Goal: Task Accomplishment & Management: Manage account settings

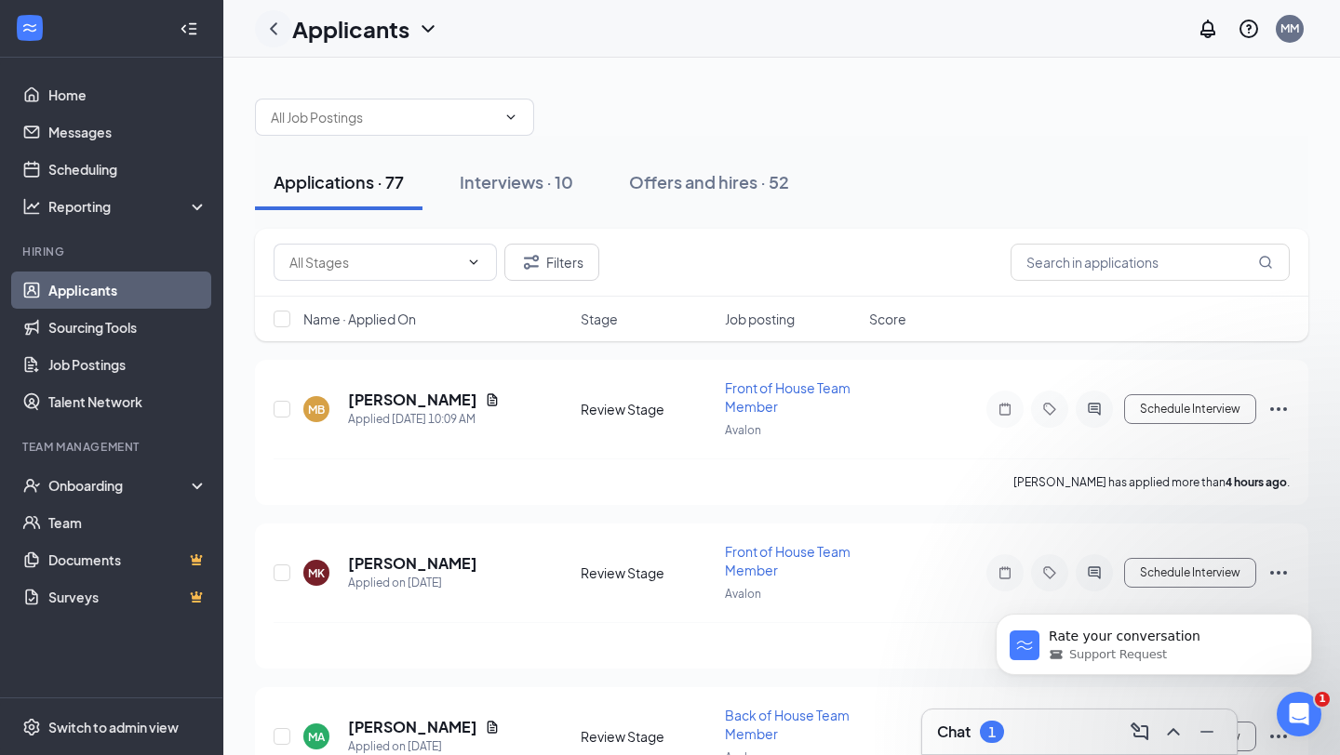
click at [278, 27] on icon "ChevronLeft" at bounding box center [273, 29] width 22 height 22
click at [1168, 739] on icon "ChevronUp" at bounding box center [1173, 732] width 22 height 22
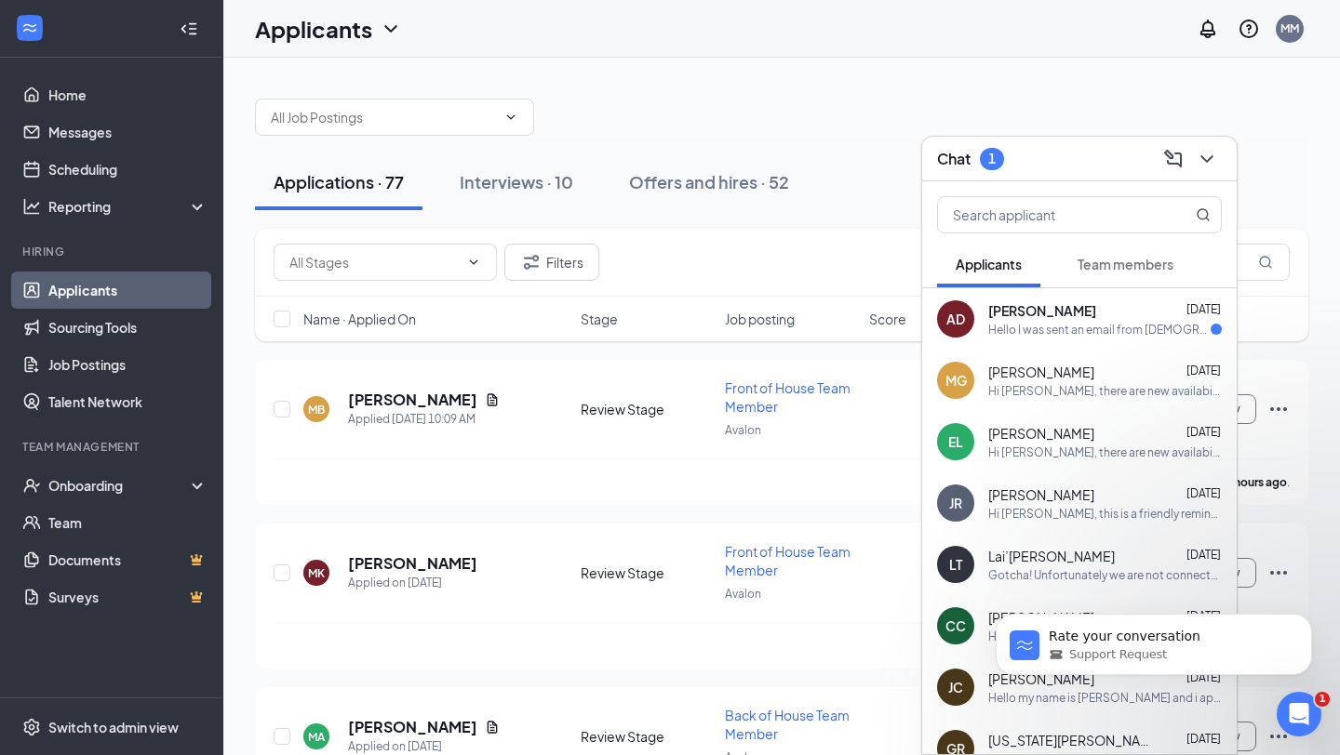
click at [1035, 330] on div "Hello I was sent an email from [DEMOGRAPHIC_DATA]-fil-A saying that I moved on …" at bounding box center [1099, 330] width 222 height 16
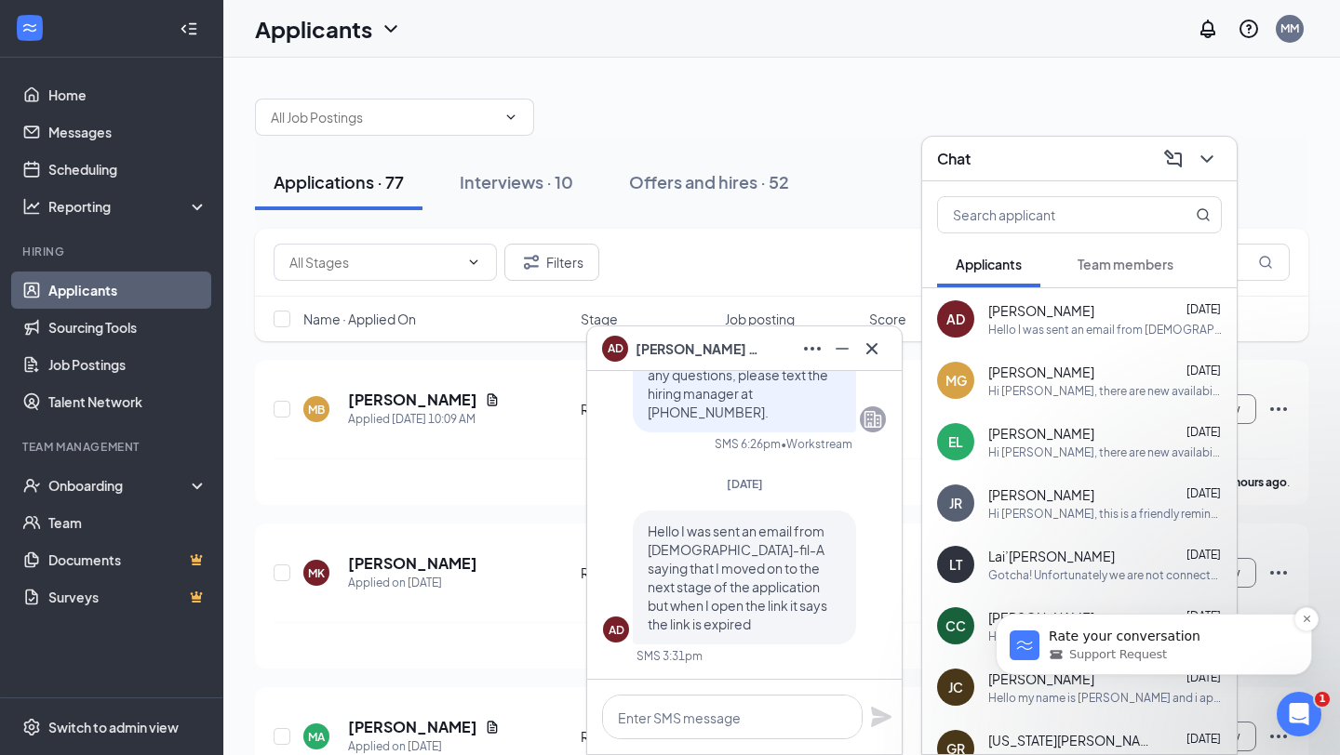
scroll to position [51, 0]
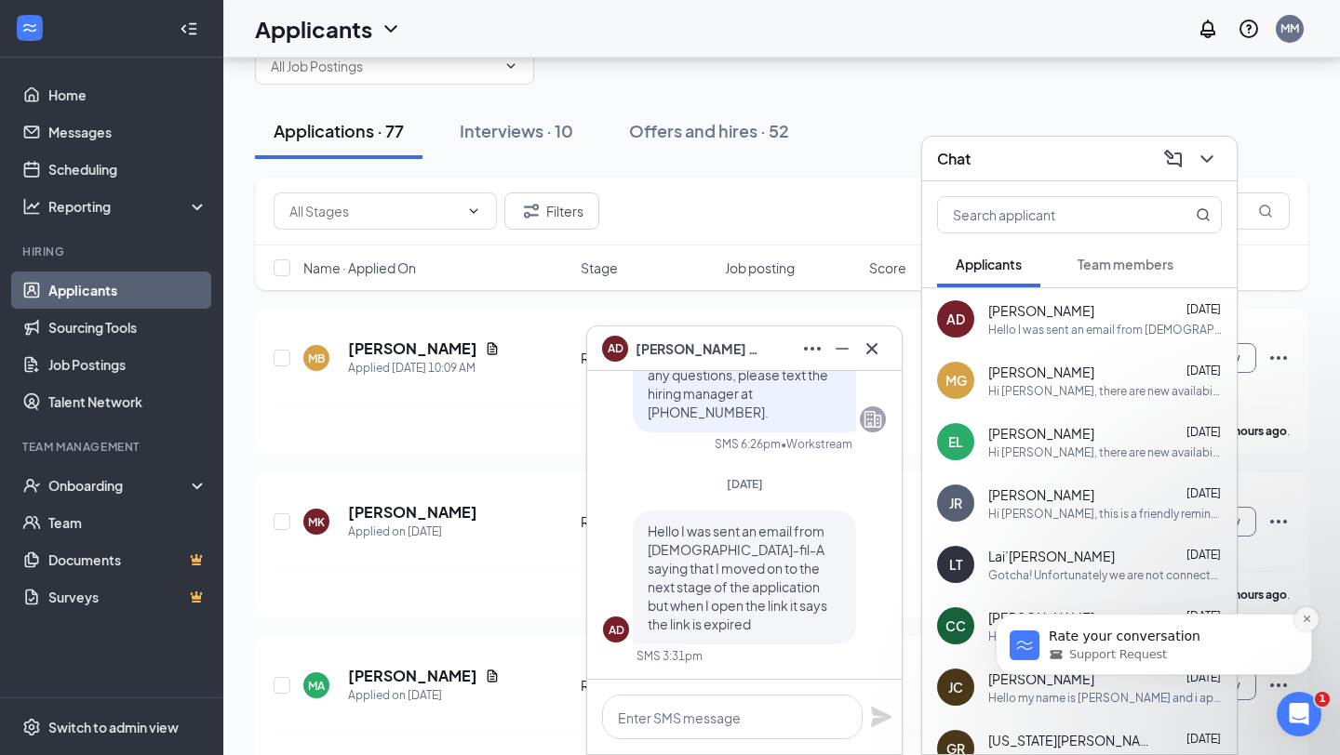
click at [1298, 618] on button "Dismiss notification" at bounding box center [1306, 620] width 24 height 24
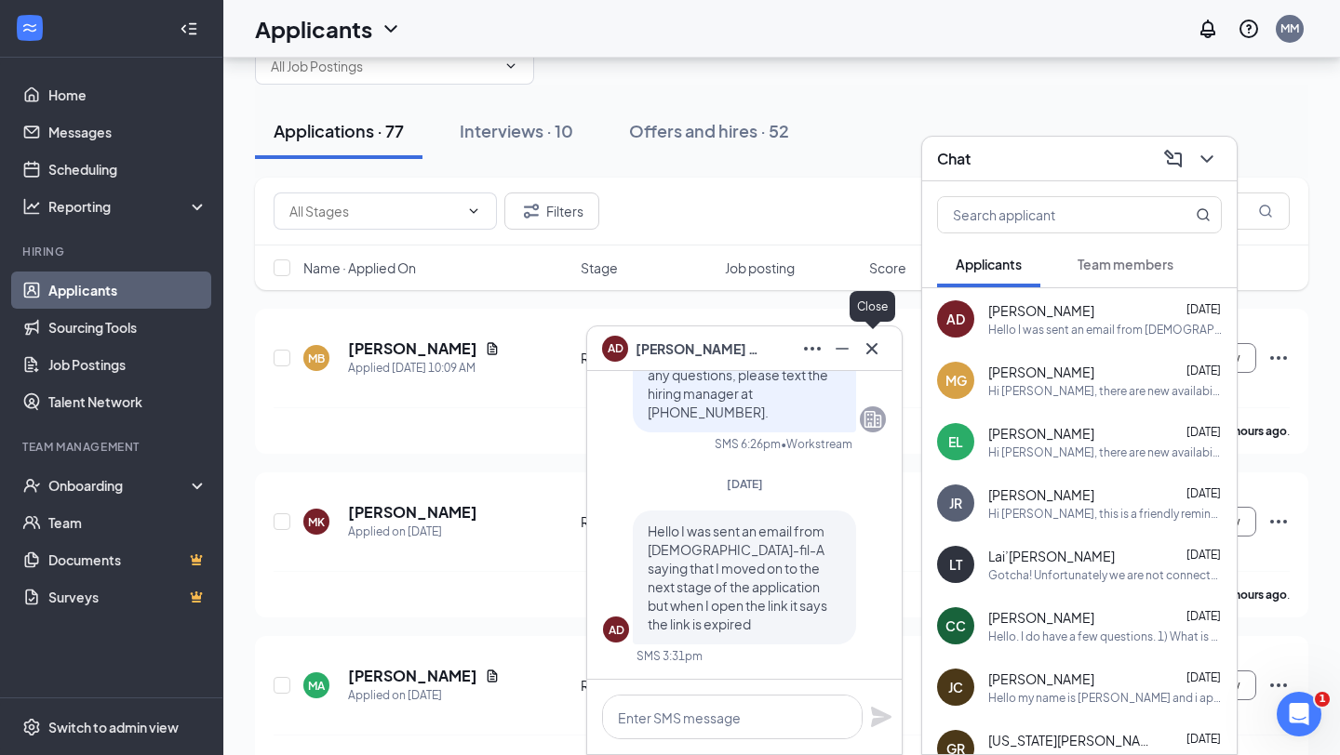
click at [870, 348] on icon "Cross" at bounding box center [872, 349] width 22 height 22
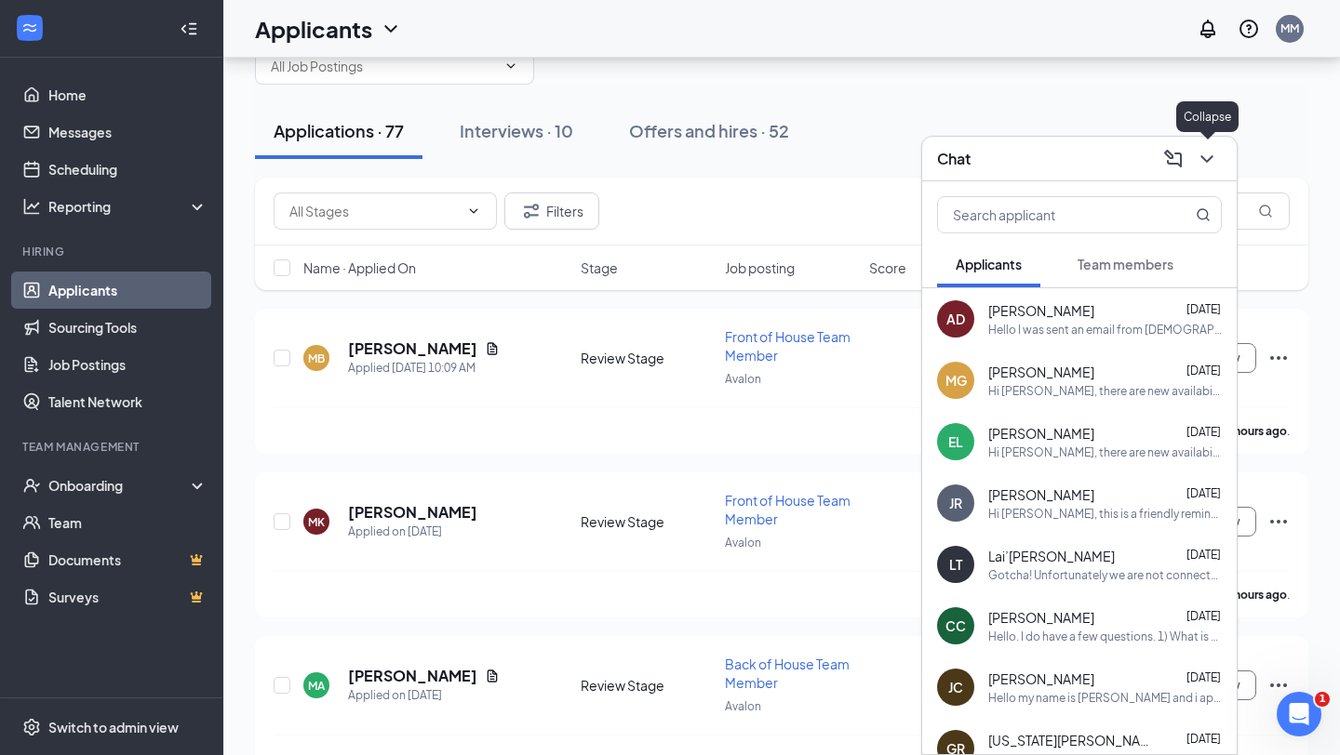
click at [1216, 159] on icon "ChevronDown" at bounding box center [1207, 159] width 22 height 22
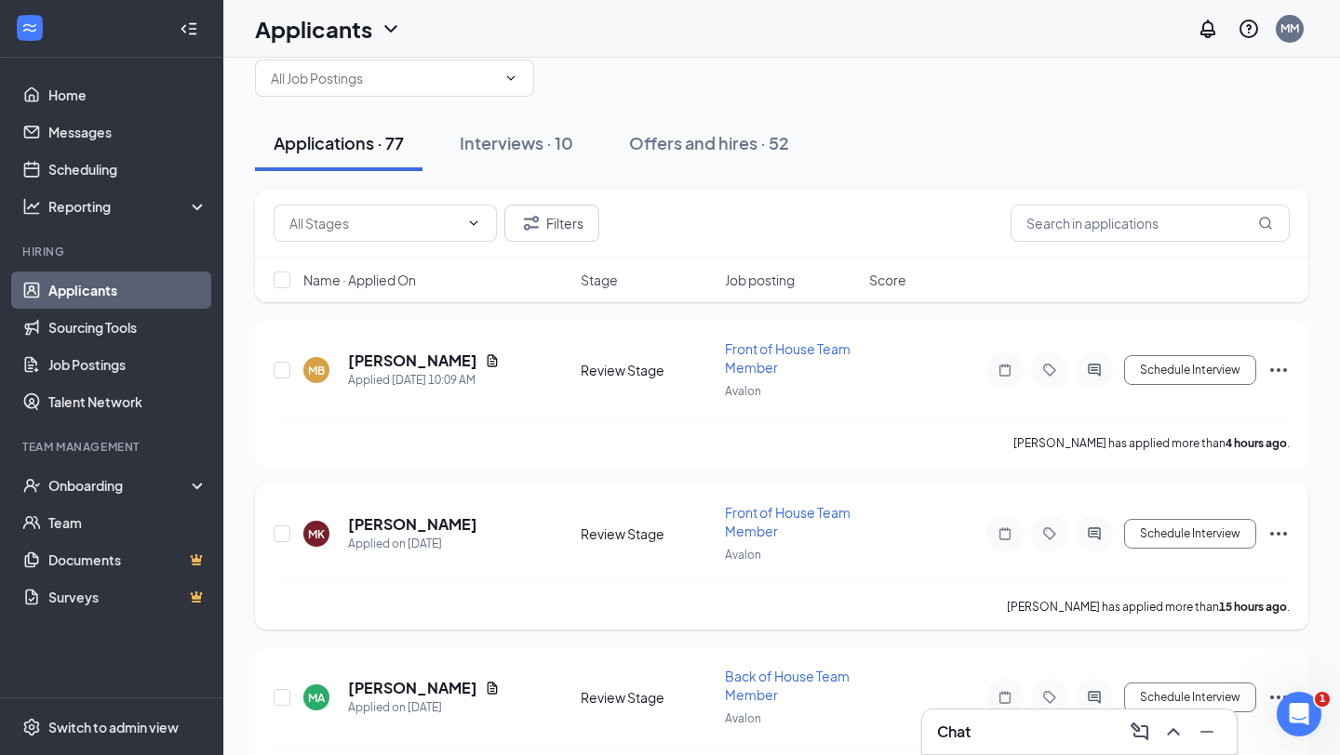
scroll to position [43, 0]
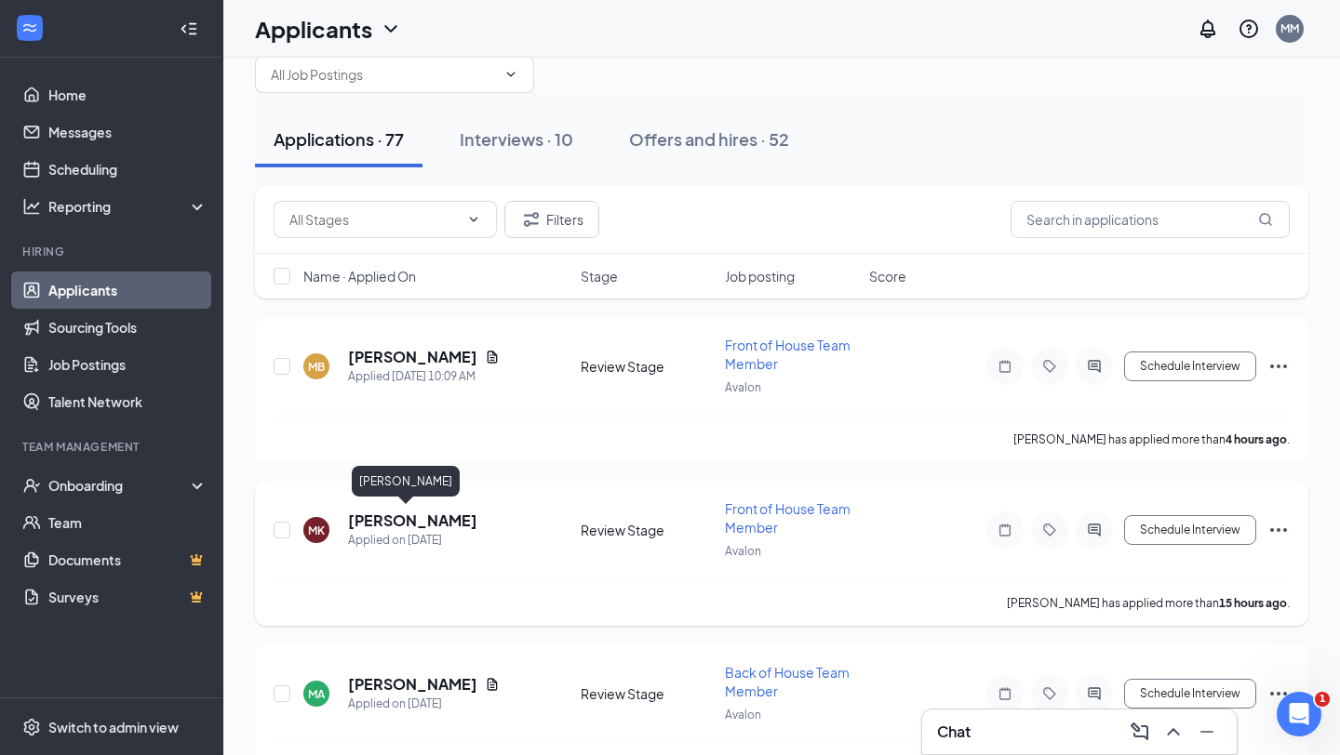
click at [438, 511] on h5 "[PERSON_NAME]" at bounding box center [412, 521] width 129 height 20
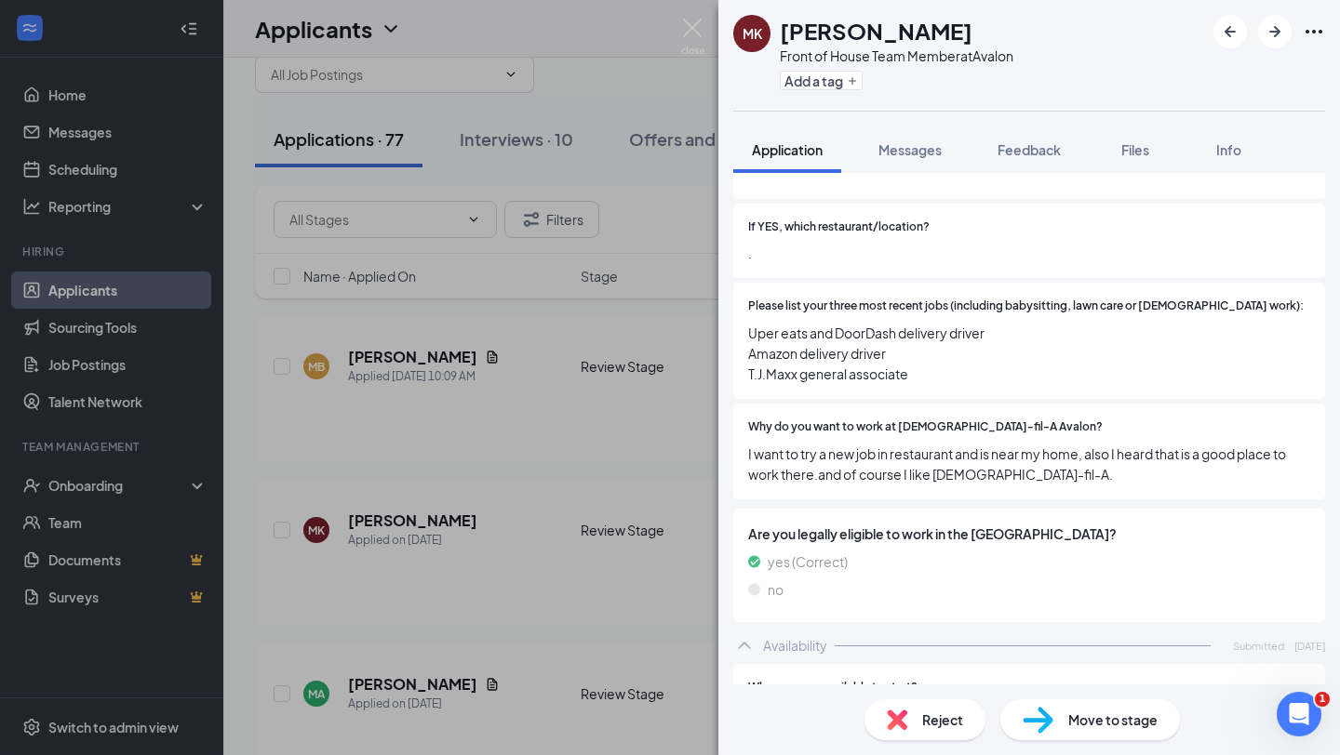
scroll to position [619, 0]
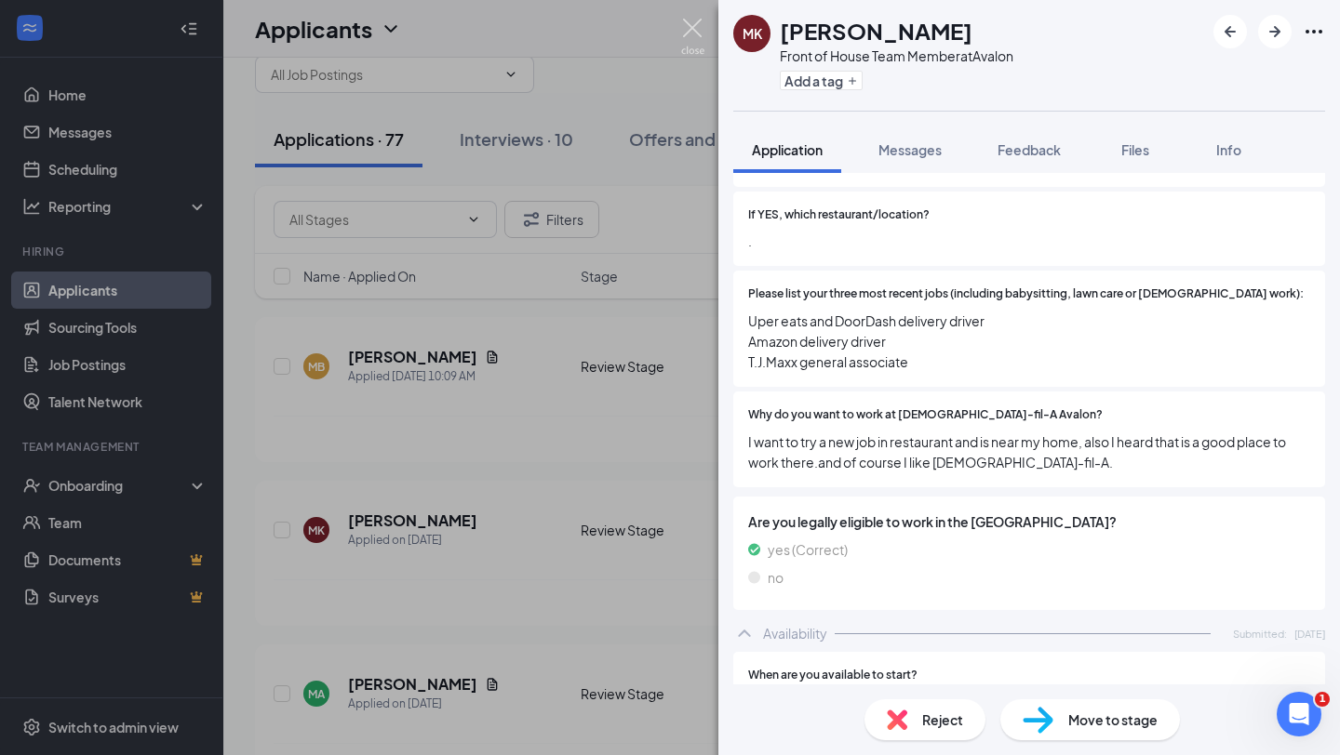
click at [692, 44] on img at bounding box center [692, 37] width 23 height 36
